Goal: Task Accomplishment & Management: Manage account settings

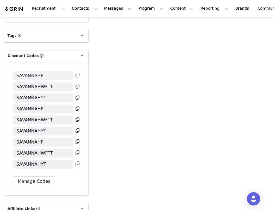
scroll to position [1087, 0]
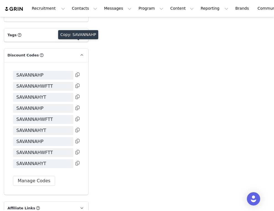
click at [77, 73] on icon at bounding box center [78, 75] width 4 height 4
click at [78, 84] on icon at bounding box center [78, 86] width 4 height 4
click at [78, 95] on icon at bounding box center [78, 97] width 4 height 4
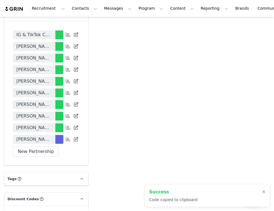
scroll to position [942, 0]
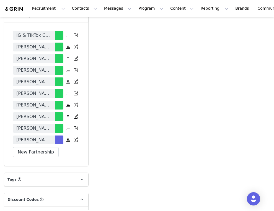
click at [49, 137] on span "[PERSON_NAME] x White Fox 6 Month Contract (August - January)" at bounding box center [34, 140] width 36 height 7
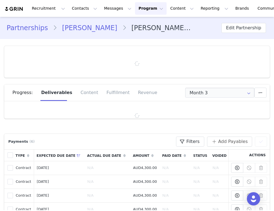
type input "+1 ([GEOGRAPHIC_DATA])"
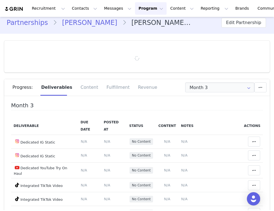
scroll to position [7, 0]
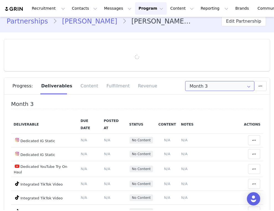
click at [218, 87] on input "Month 3" at bounding box center [219, 86] width 69 height 10
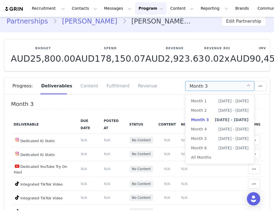
click at [218, 87] on input "Month 3" at bounding box center [219, 86] width 69 height 10
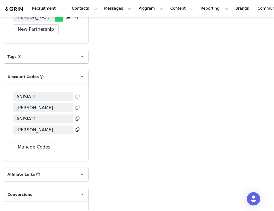
scroll to position [1084, 0]
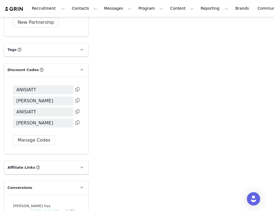
click at [77, 89] on icon at bounding box center [78, 89] width 4 height 4
click at [77, 100] on icon at bounding box center [78, 100] width 4 height 4
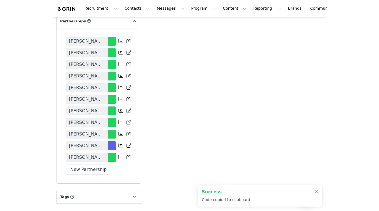
scroll to position [922, 0]
